Goal: Find specific page/section: Find specific page/section

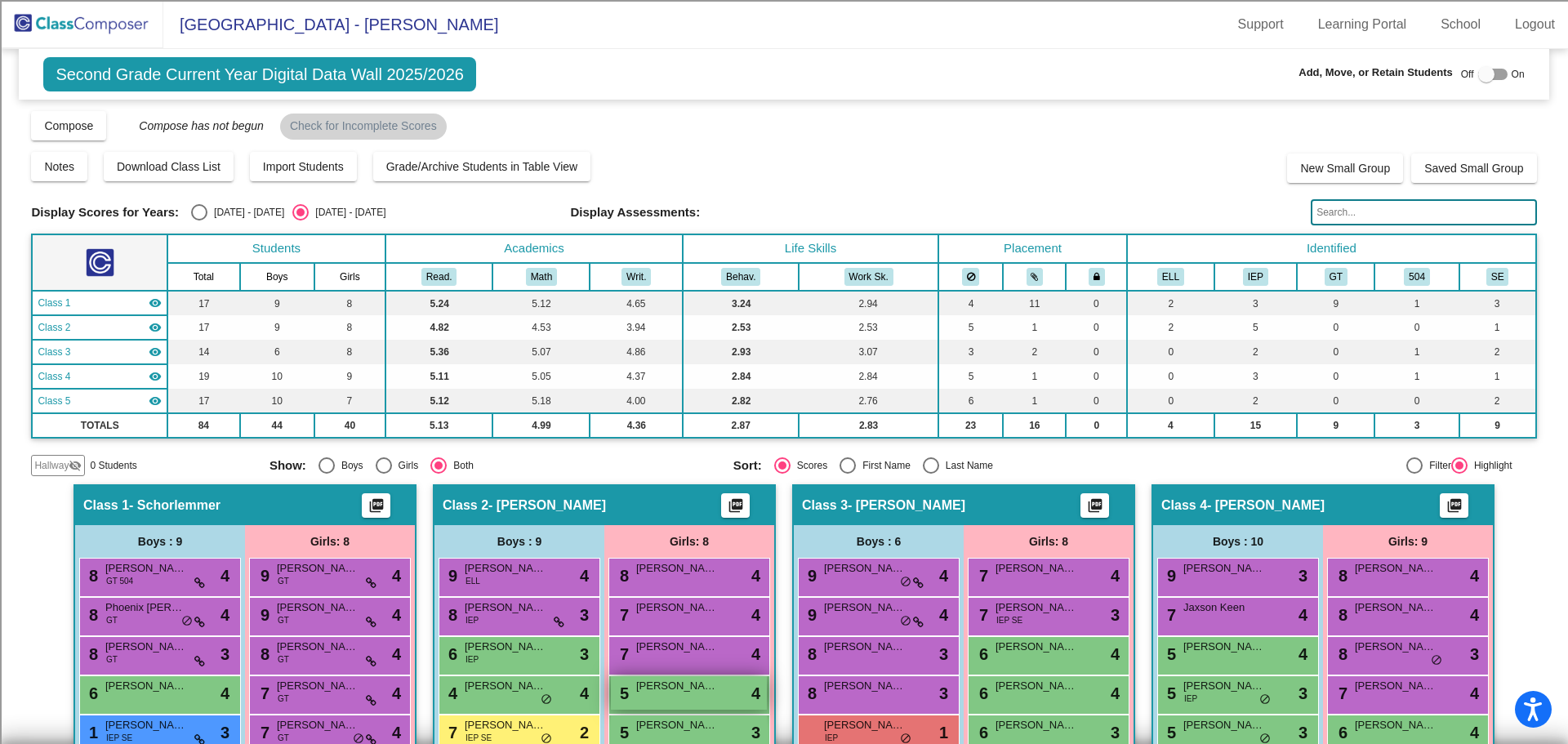
scroll to position [245, 0]
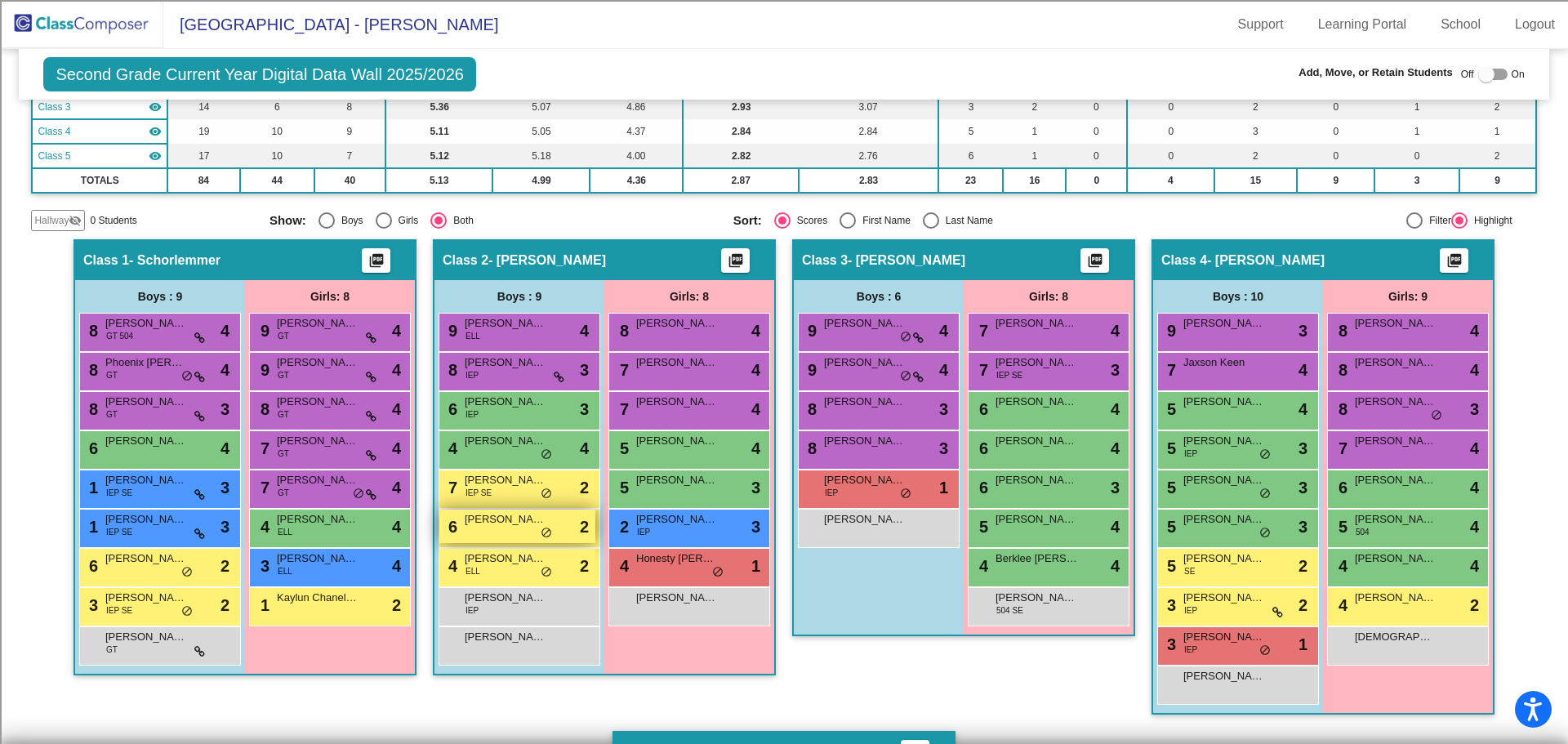
click at [508, 533] on div "6 [PERSON_NAME] lock do_not_disturb_alt 2" at bounding box center [518, 526] width 156 height 33
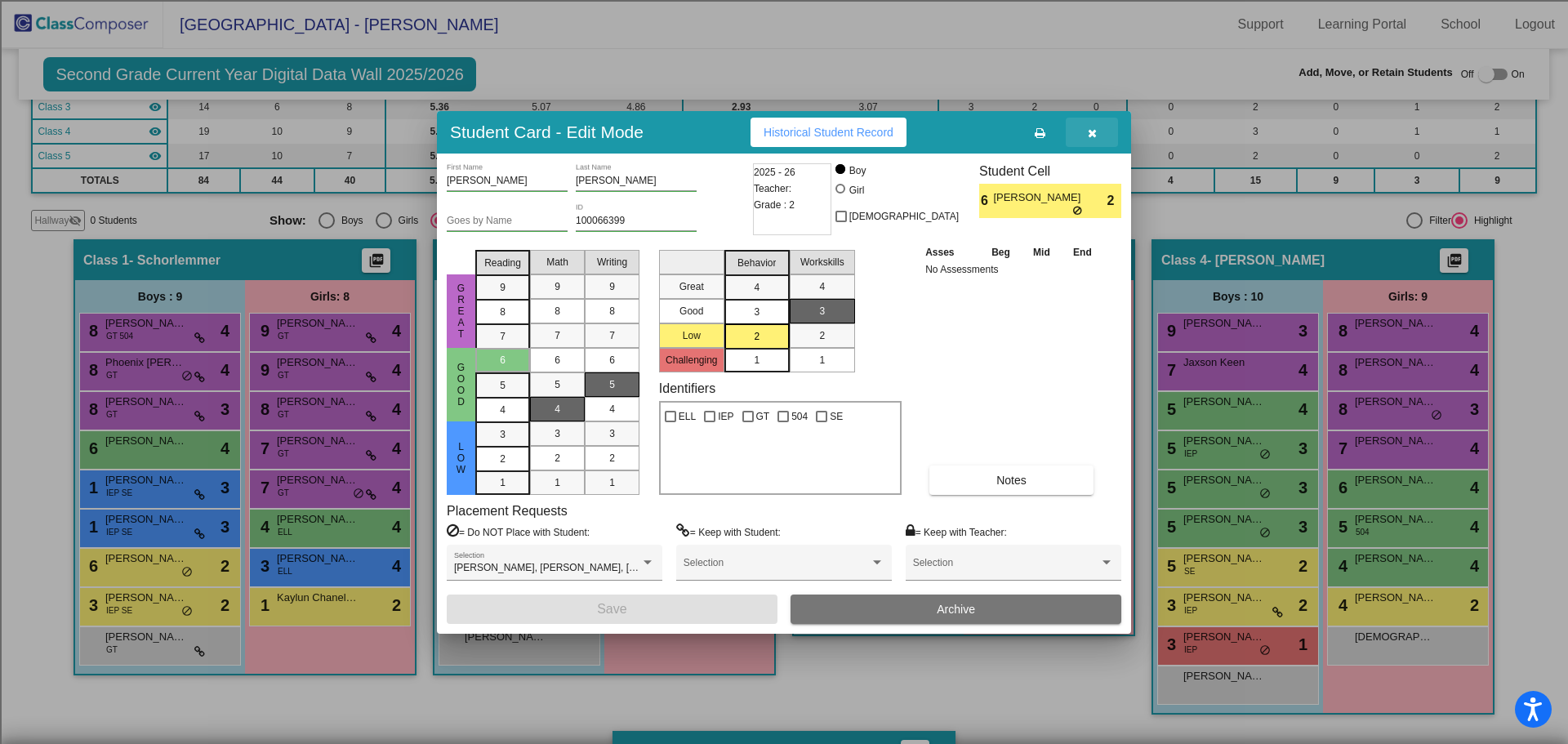
click at [1096, 124] on button "button" at bounding box center [1091, 132] width 52 height 29
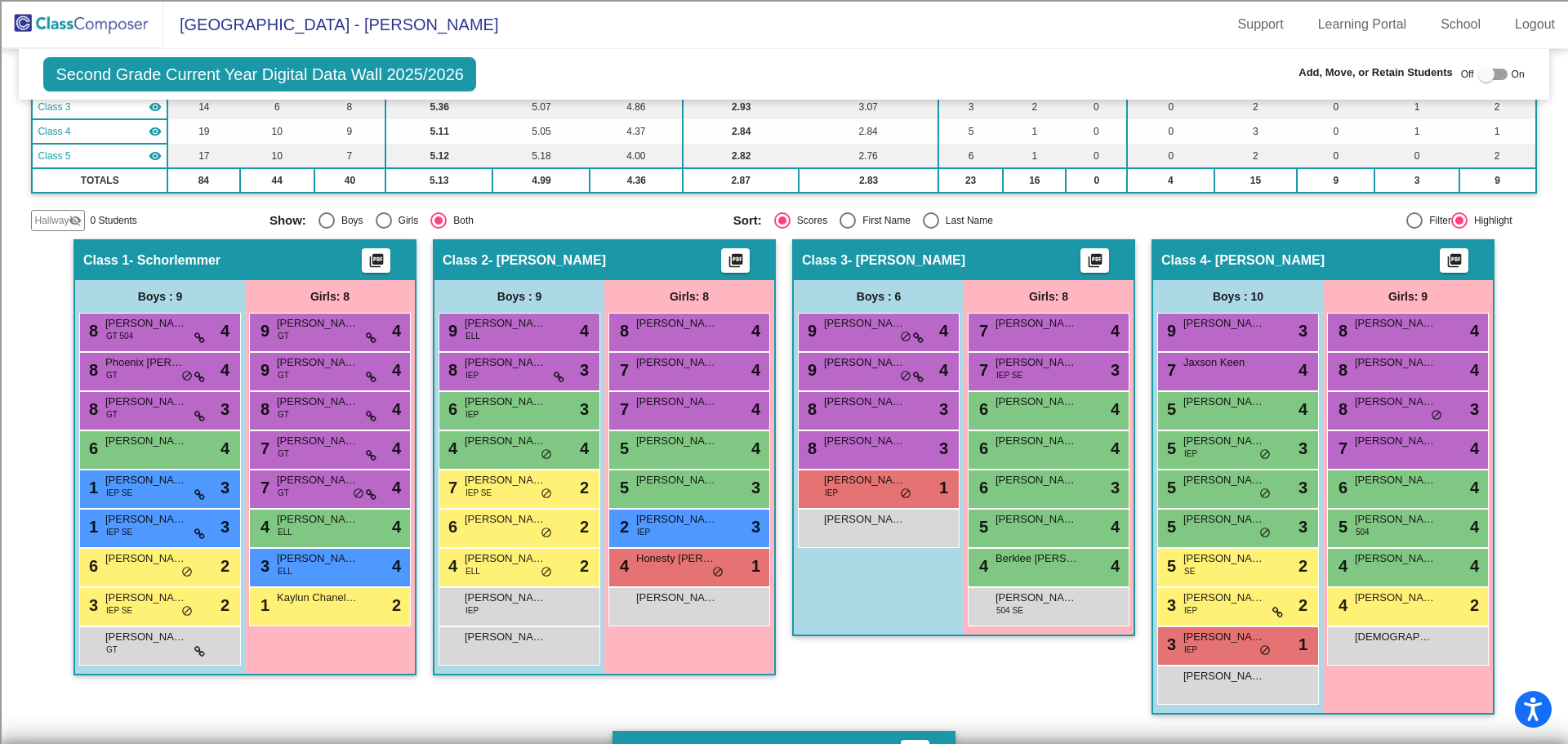
click at [884, 683] on div "Class 3 - [PERSON_NAME] picture_as_pdf Add Student First Name Last Name Student…" at bounding box center [964, 485] width 343 height 492
click at [54, 10] on img at bounding box center [82, 24] width 163 height 48
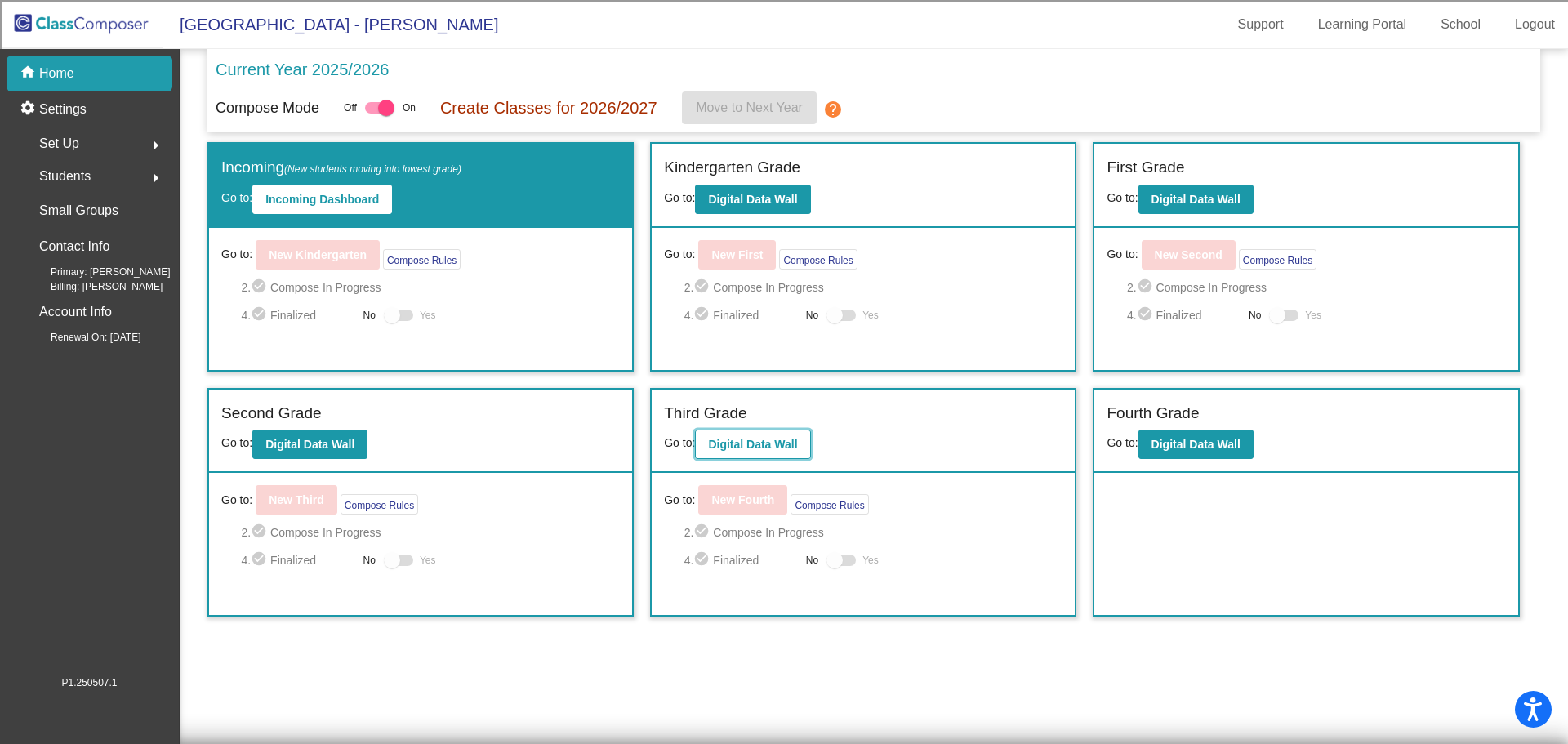
click at [760, 447] on b "Digital Data Wall" at bounding box center [753, 444] width 89 height 13
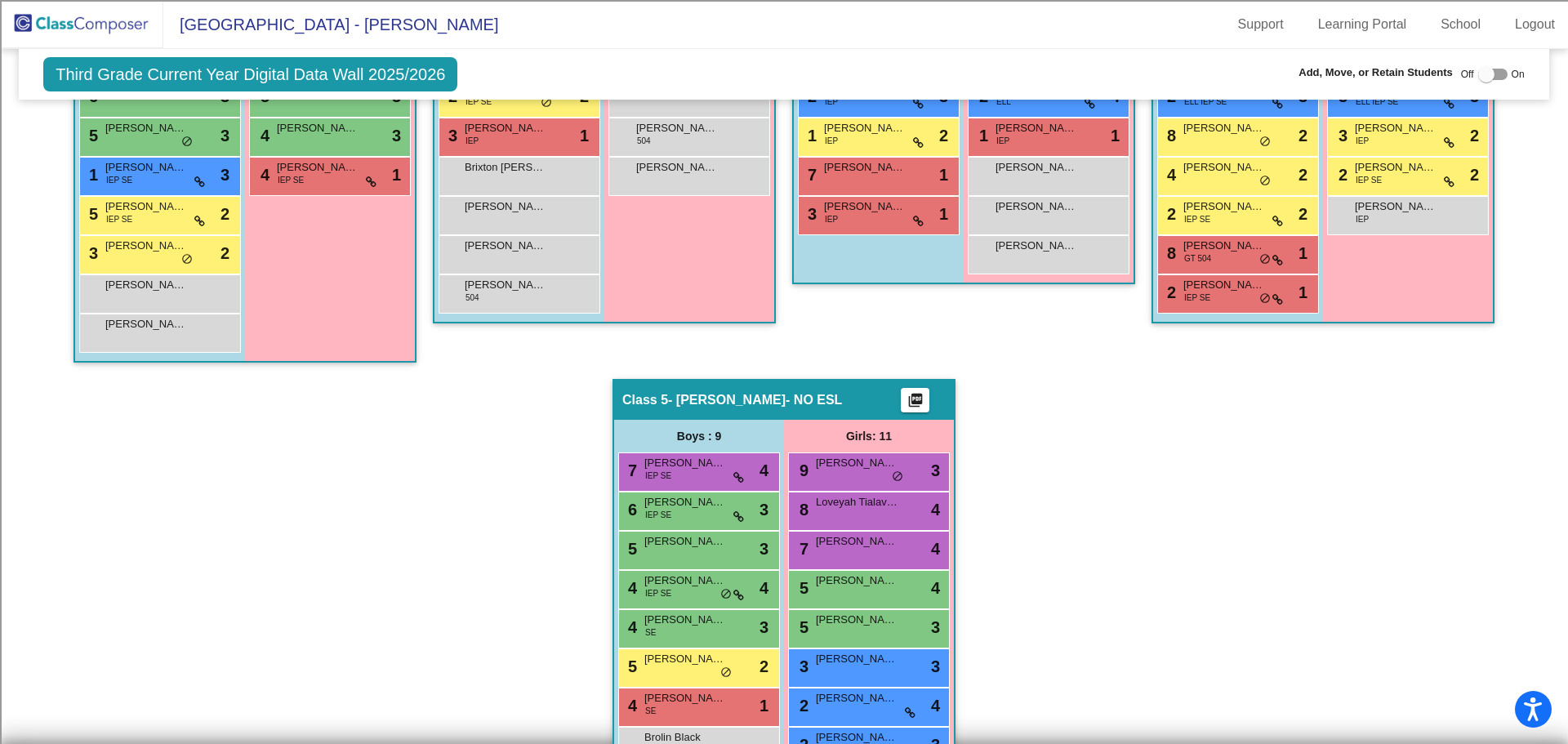
scroll to position [432, 0]
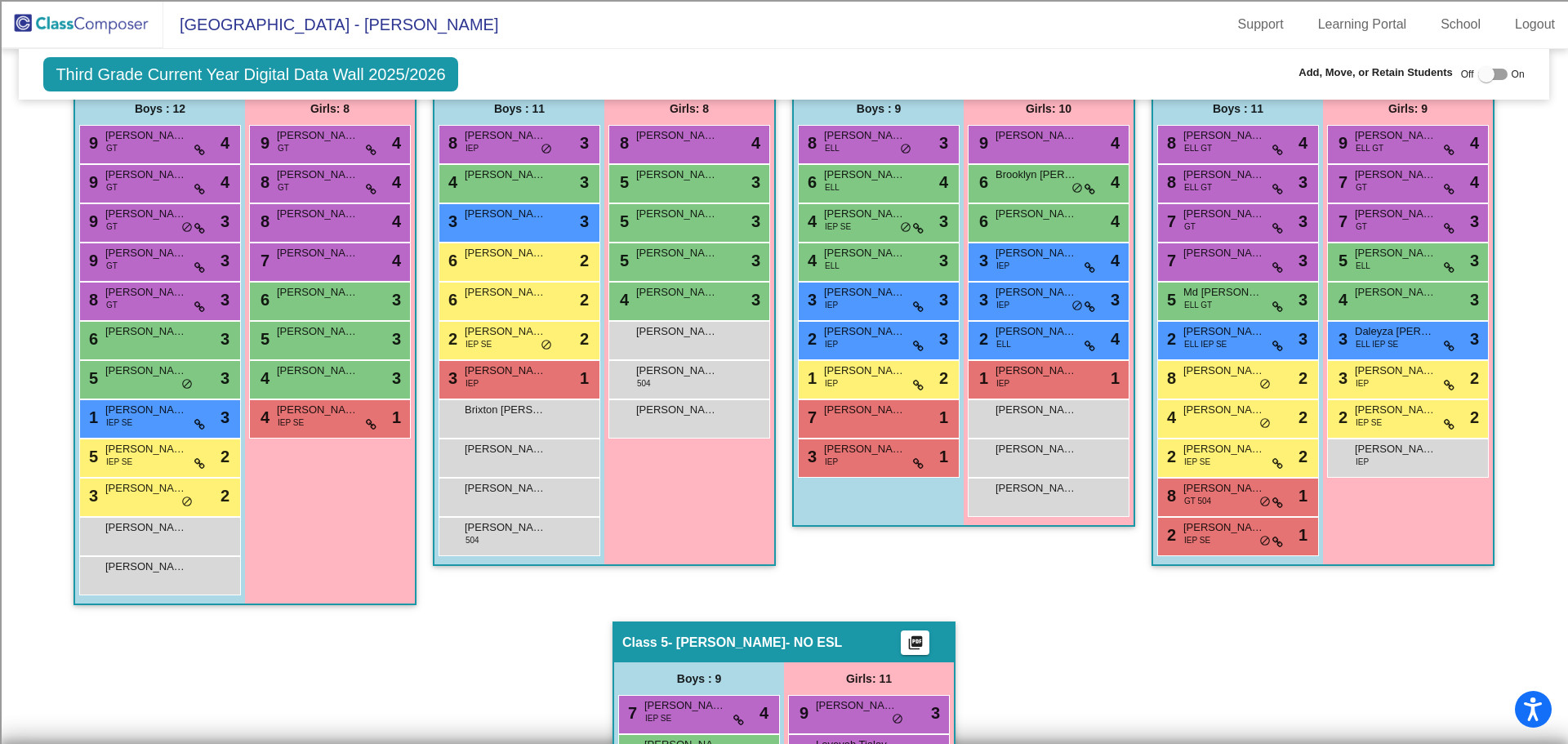
click at [104, 11] on img at bounding box center [82, 24] width 163 height 48
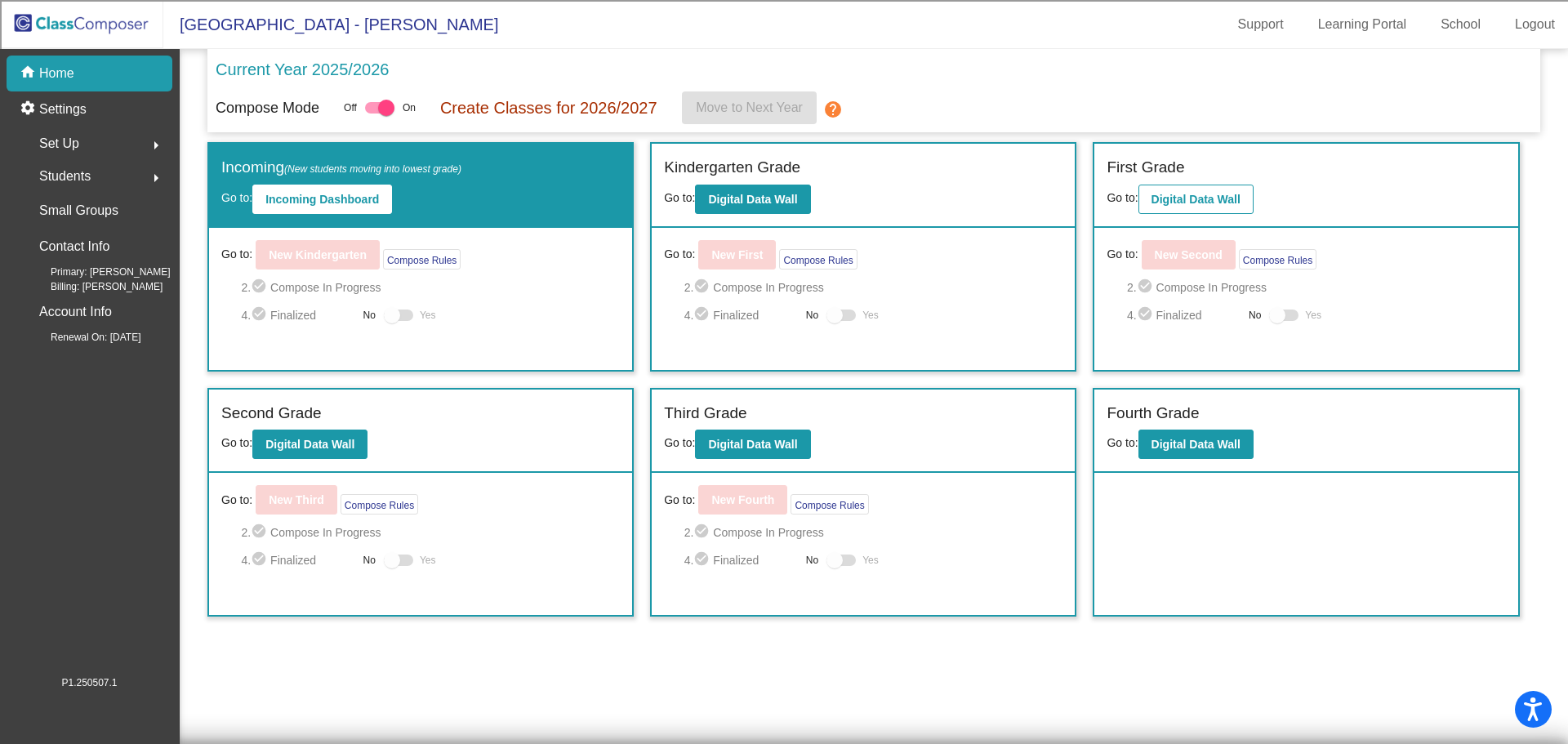
click at [1202, 181] on div "First Grade" at bounding box center [1306, 170] width 398 height 28
click at [1200, 202] on b "Digital Data Wall" at bounding box center [1196, 198] width 89 height 13
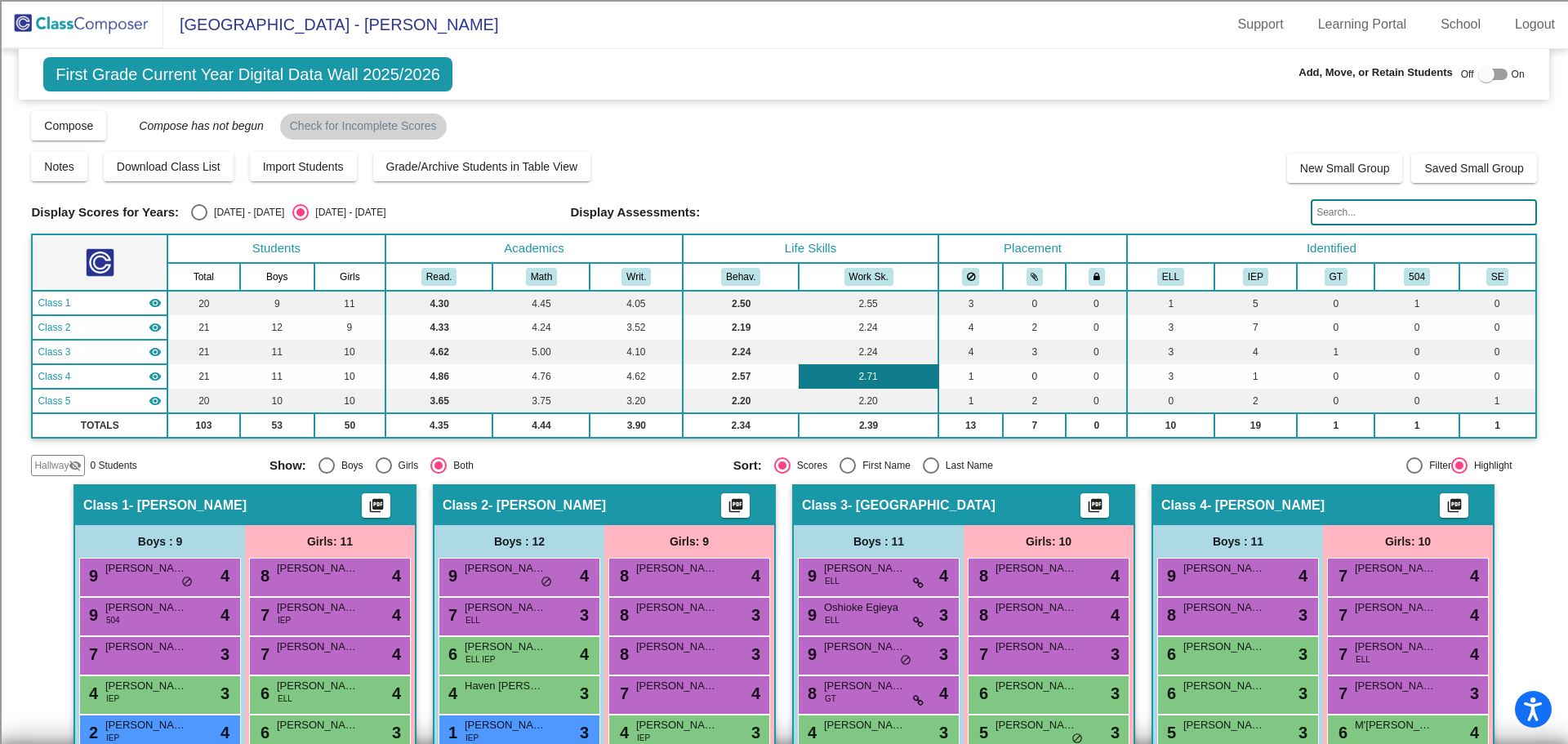
scroll to position [82, 0]
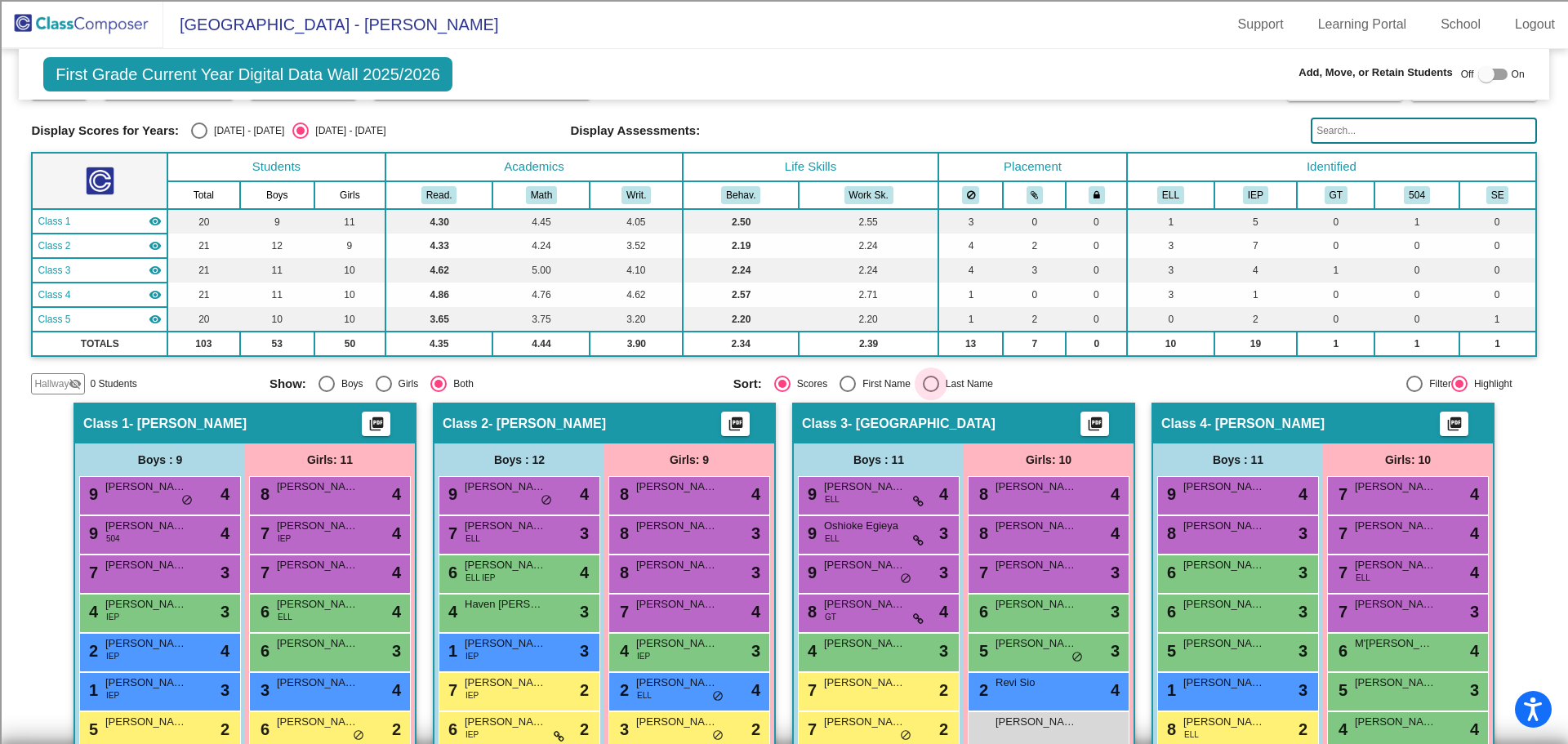
click at [939, 379] on div "Last Name" at bounding box center [966, 383] width 54 height 15
click at [931, 392] on input "Last Name" at bounding box center [930, 392] width 1 height 1
radio input "true"
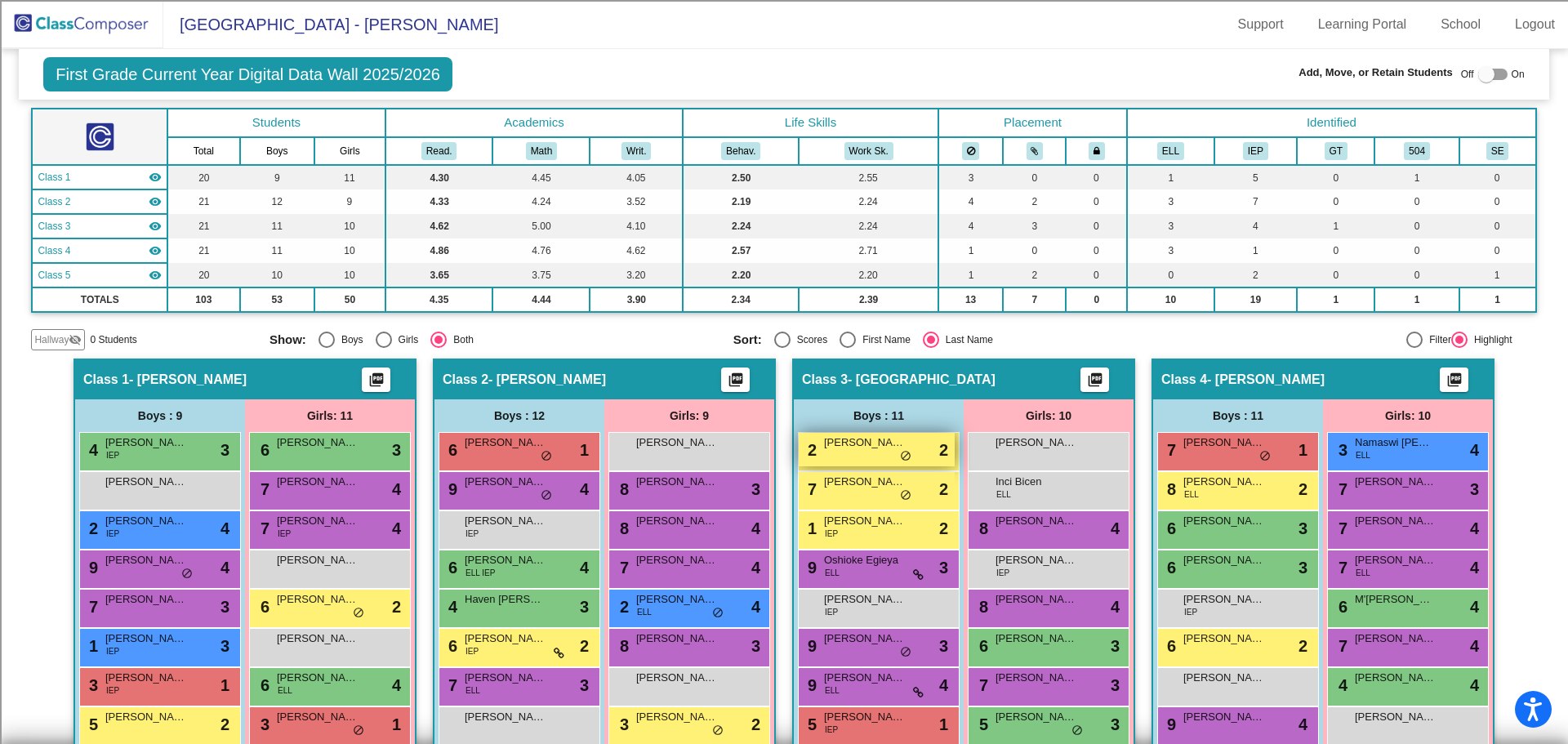
scroll to position [163, 0]
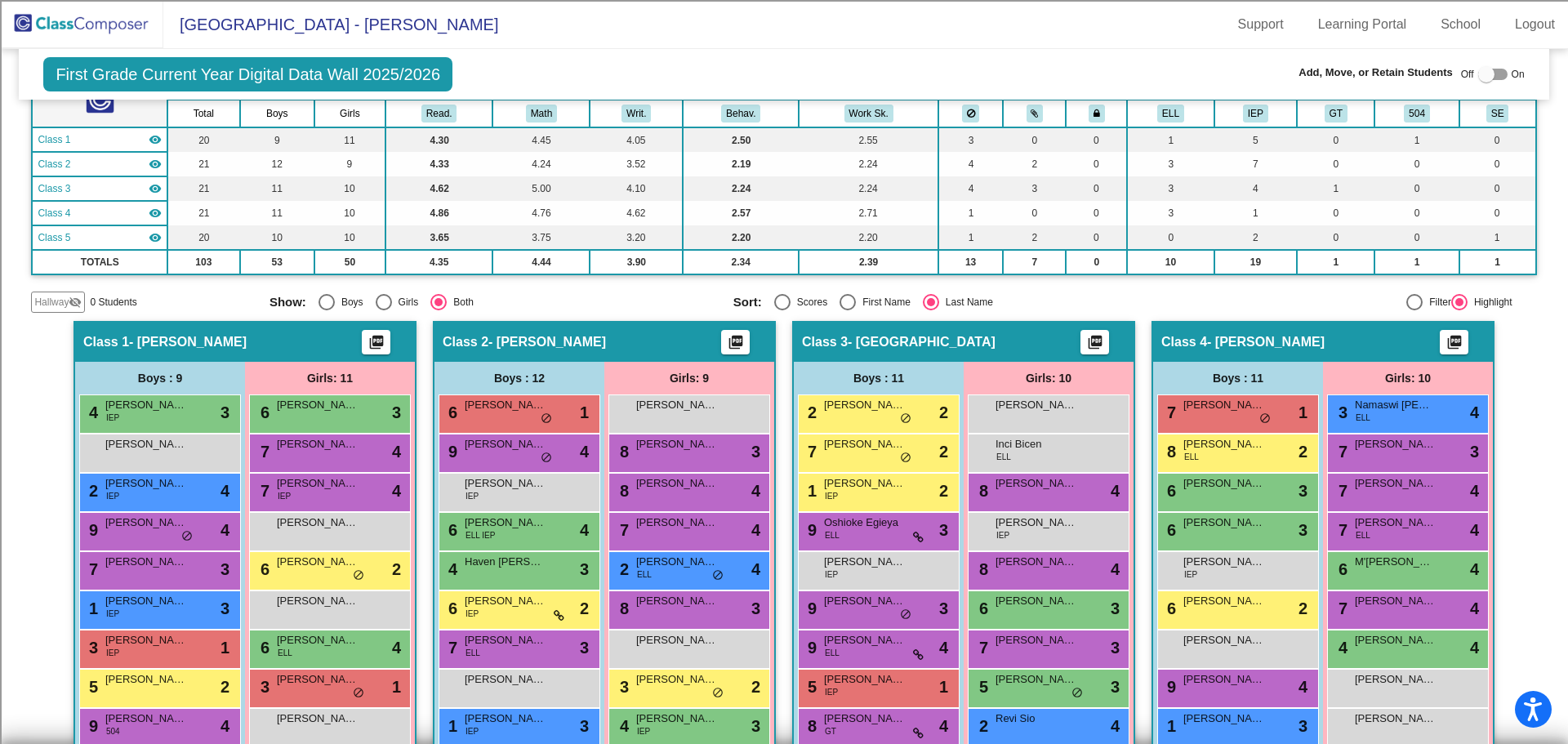
click at [94, 17] on img at bounding box center [82, 24] width 163 height 48
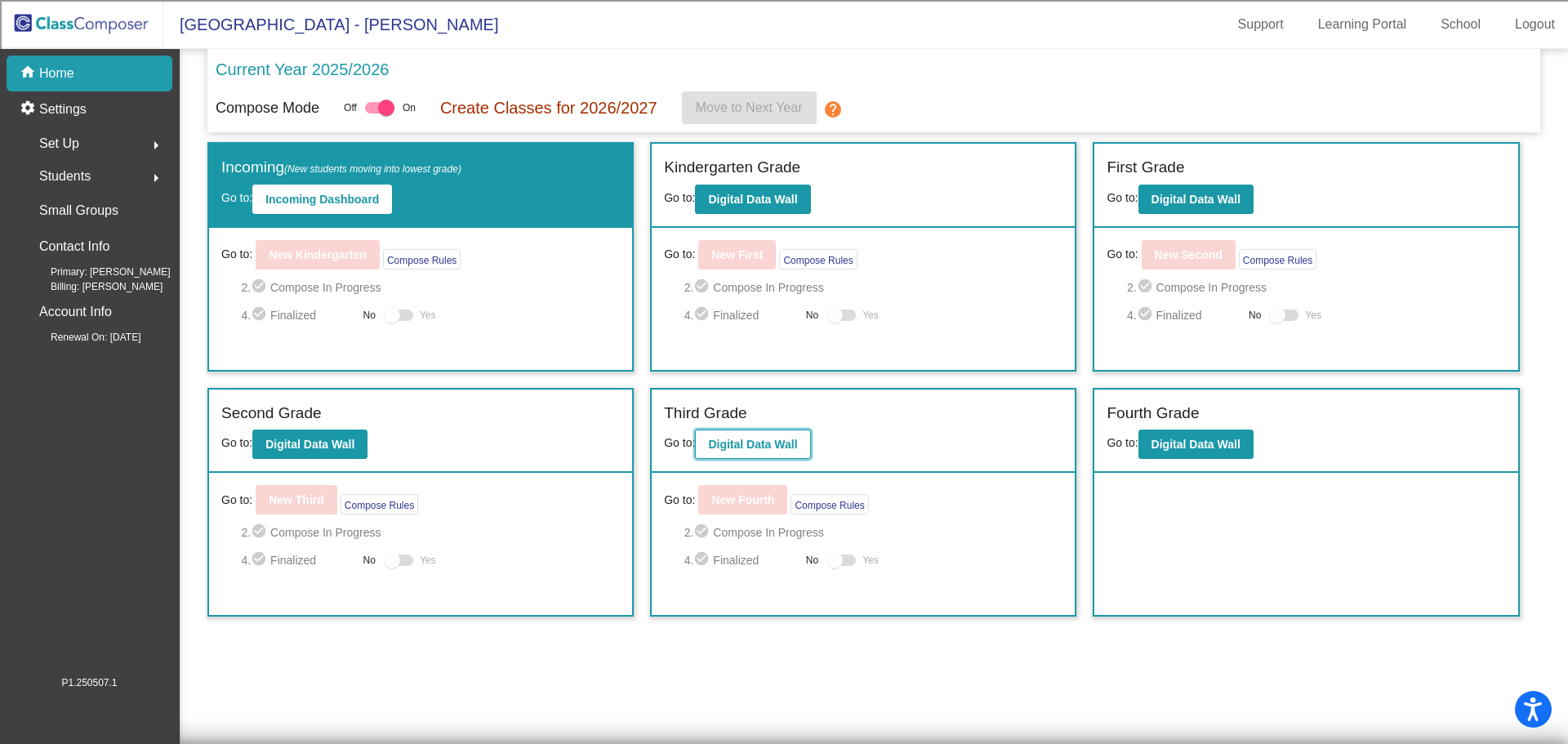
click at [790, 439] on b "Digital Data Wall" at bounding box center [753, 444] width 89 height 13
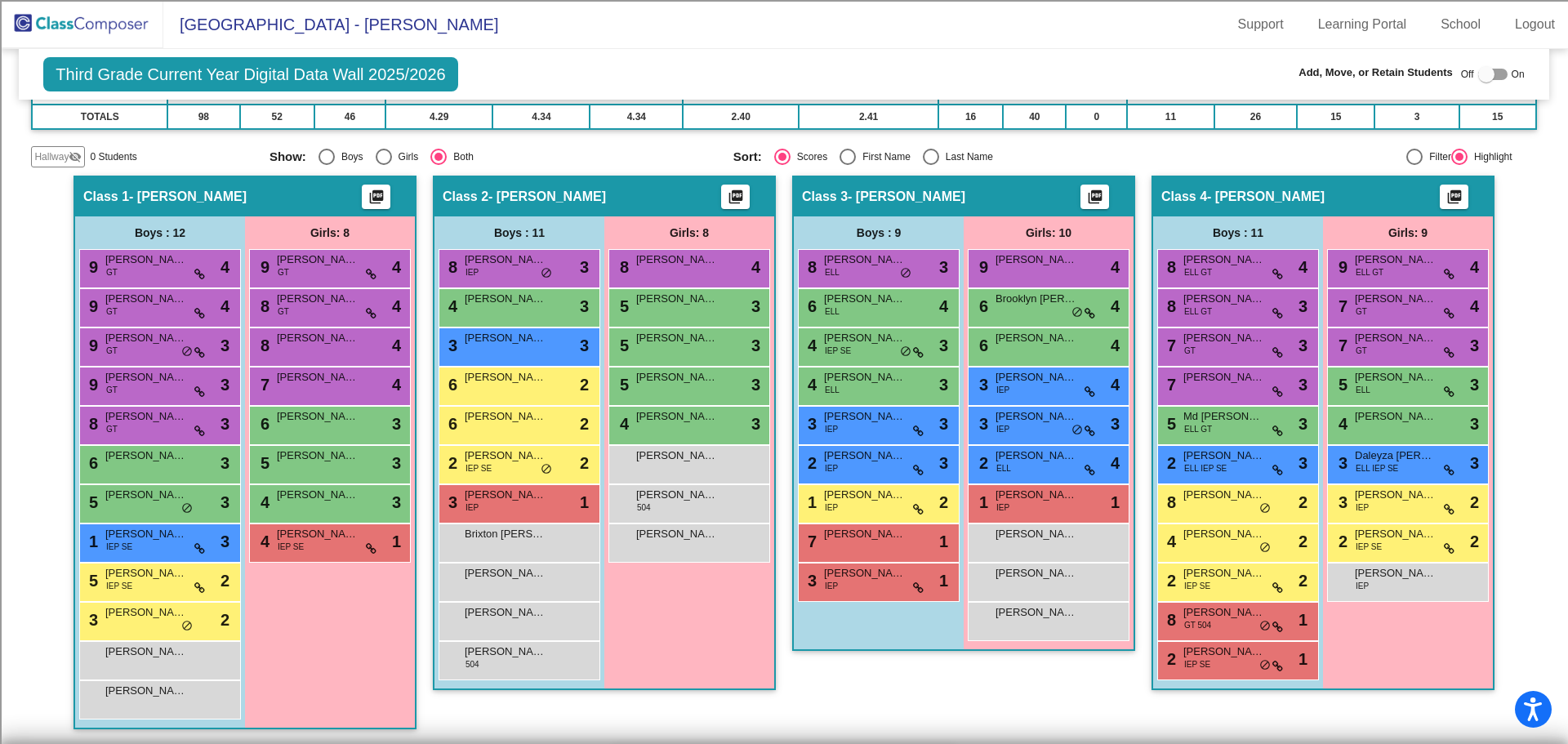
scroll to position [326, 0]
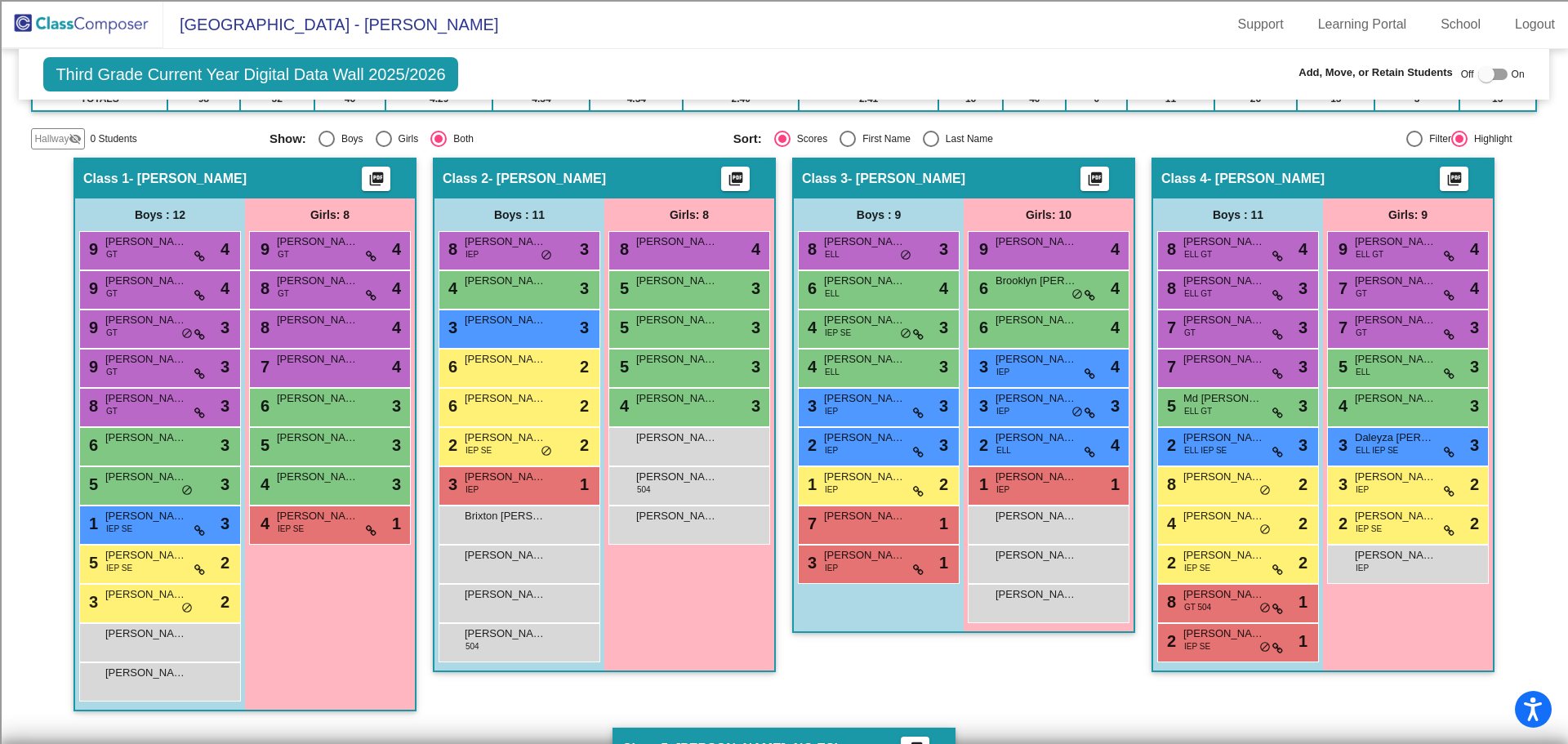
click at [1489, 70] on div at bounding box center [1493, 74] width 29 height 11
checkbox input "true"
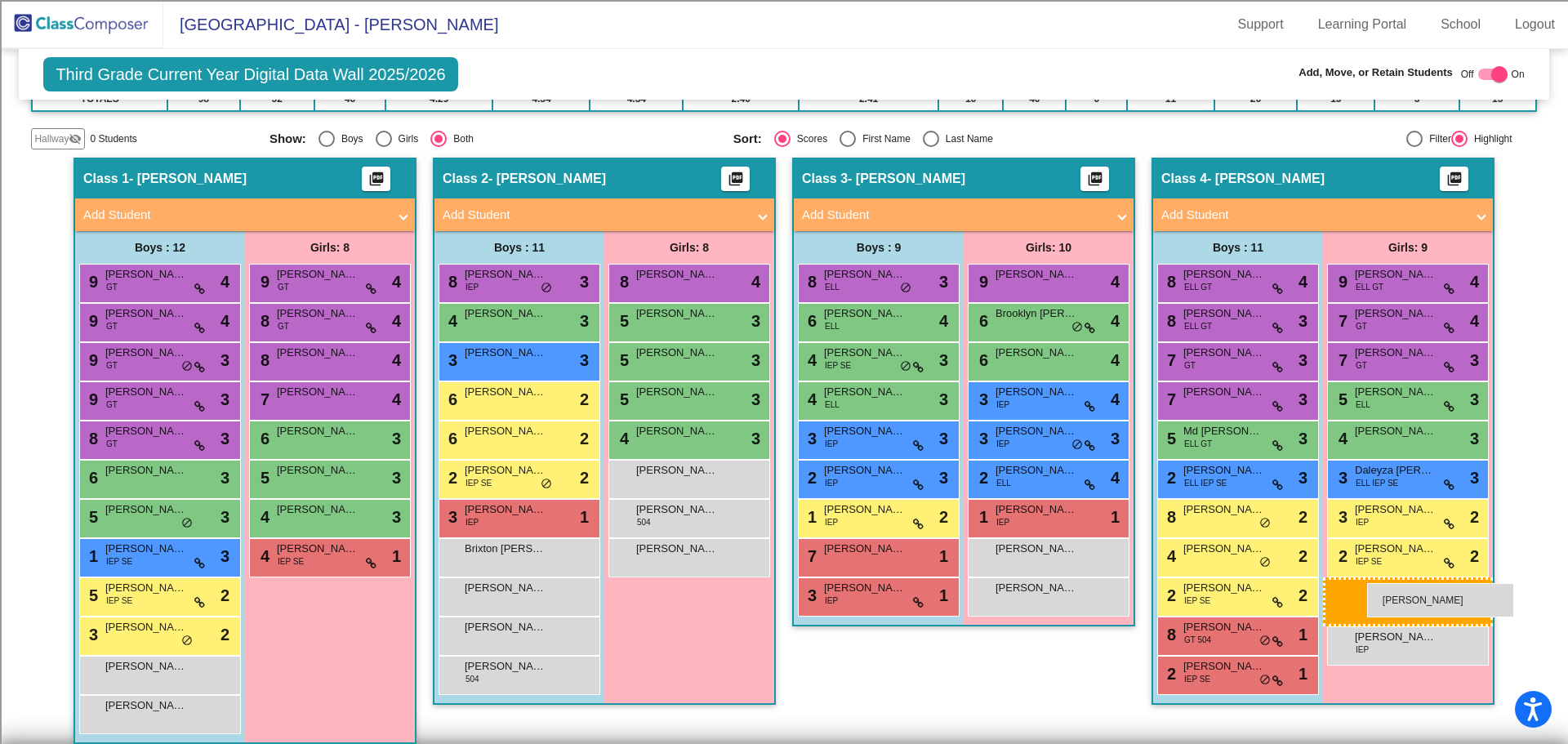
drag, startPoint x: 1038, startPoint y: 639, endPoint x: 1367, endPoint y: 583, distance: 333.7
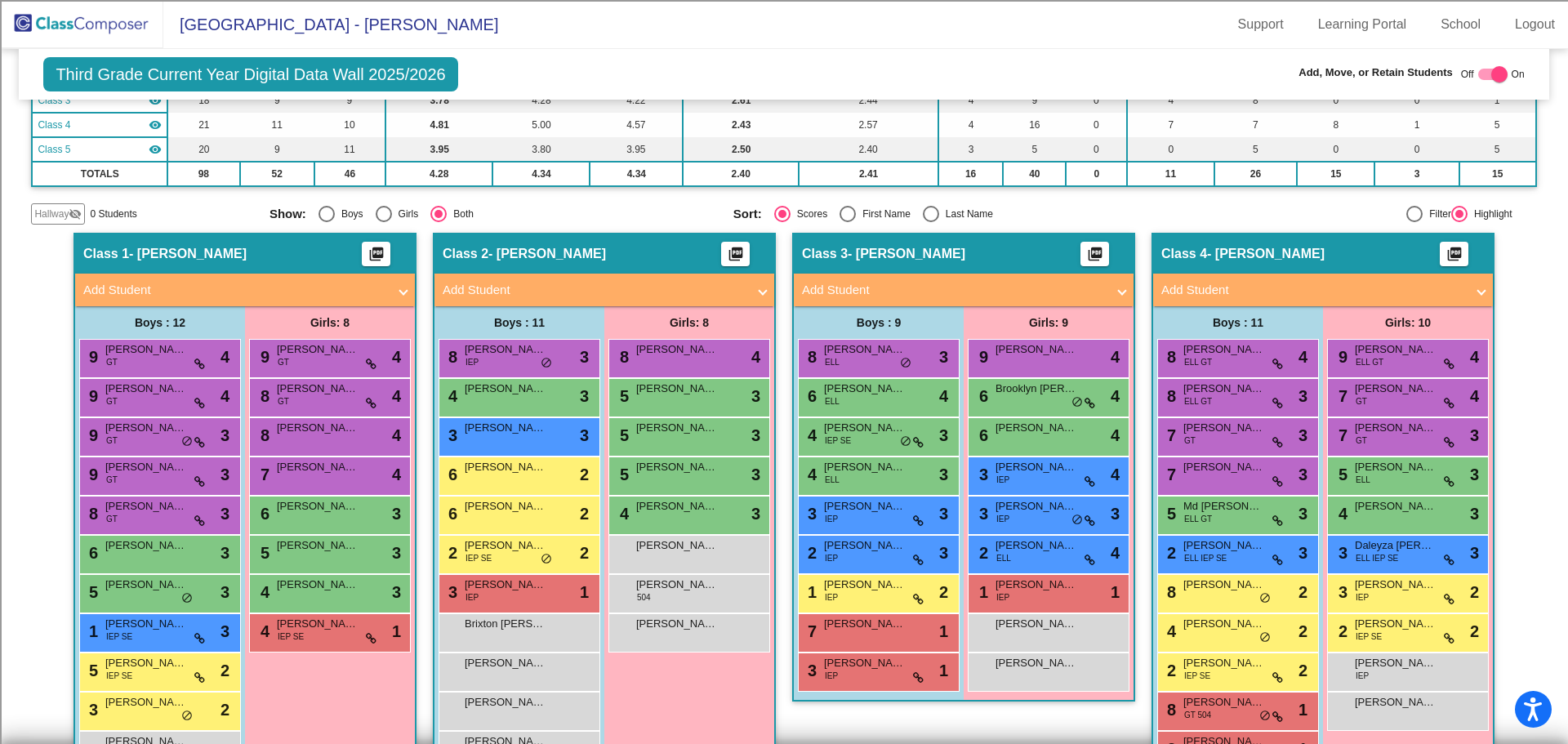
scroll to position [245, 0]
